Goal: Communication & Community: Answer question/provide support

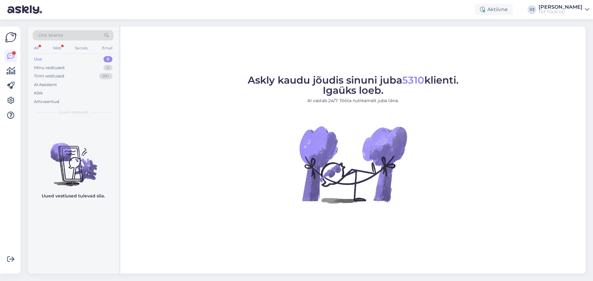
click at [14, 58] on icon at bounding box center [10, 55] width 7 height 7
click at [62, 47] on div "Web" at bounding box center [57, 48] width 11 height 8
click at [73, 78] on div "Tiimi vestlused 99+" at bounding box center [73, 76] width 81 height 9
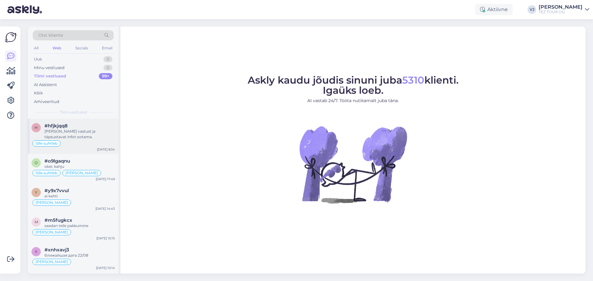
click at [80, 130] on div "[PERSON_NAME] vastust ja täpsustavat infot ootama." at bounding box center [79, 134] width 70 height 11
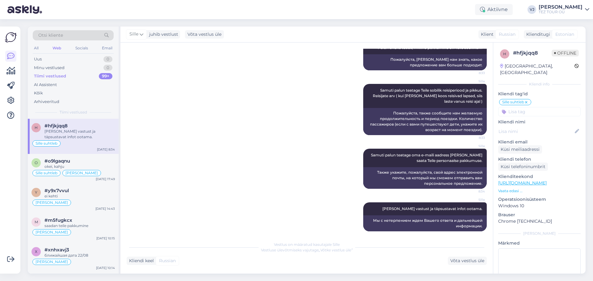
scroll to position [158, 0]
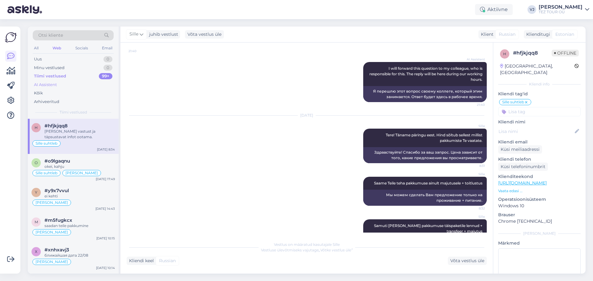
click at [63, 86] on div "AI Assistent" at bounding box center [73, 85] width 81 height 9
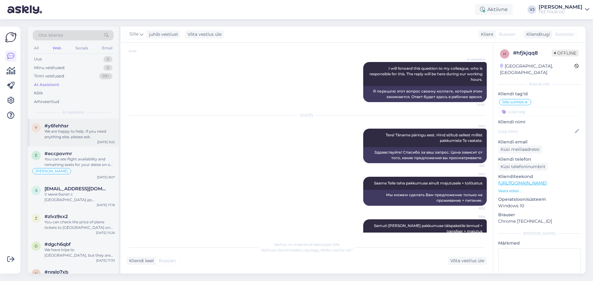
click at [87, 134] on div "We are happy to help. If you need anything else, please ask." at bounding box center [79, 134] width 70 height 11
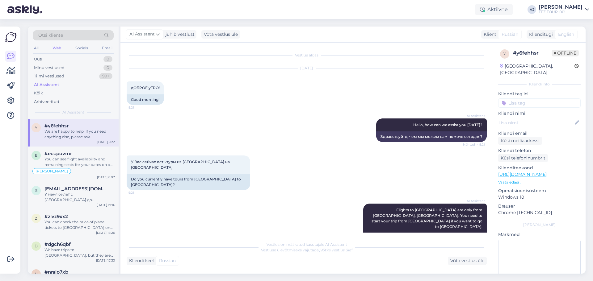
scroll to position [86, 0]
